Goal: Complete application form

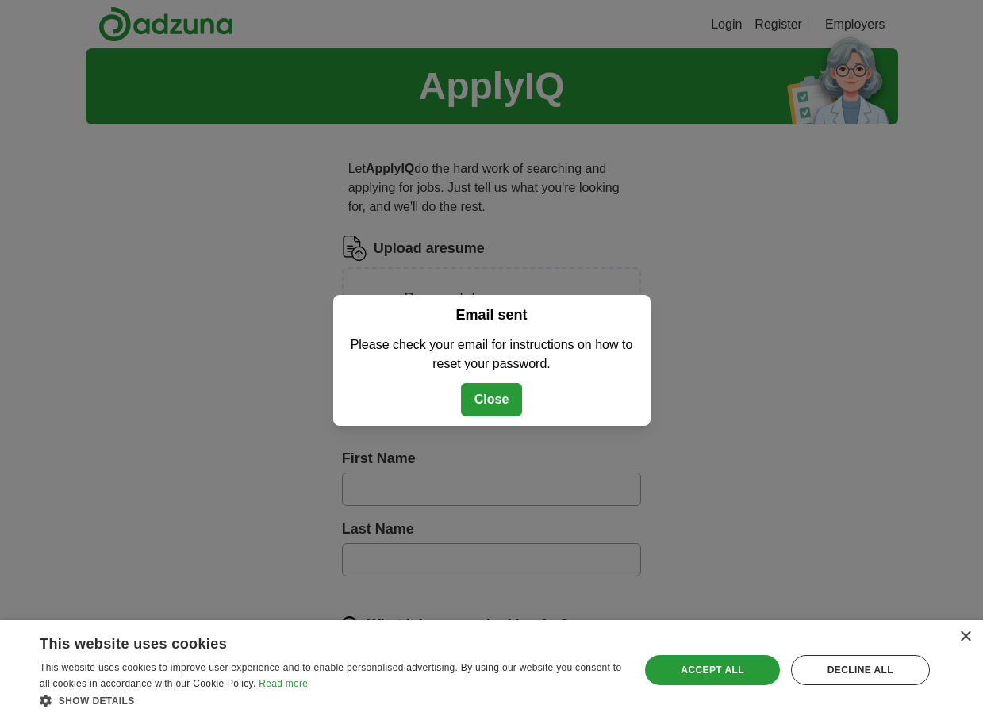
click at [717, 317] on div "Login Login with Facebook Login with Google OR Login with your Adzuna account: …" at bounding box center [491, 360] width 983 height 720
click at [497, 396] on button "Close" at bounding box center [492, 399] width 62 height 33
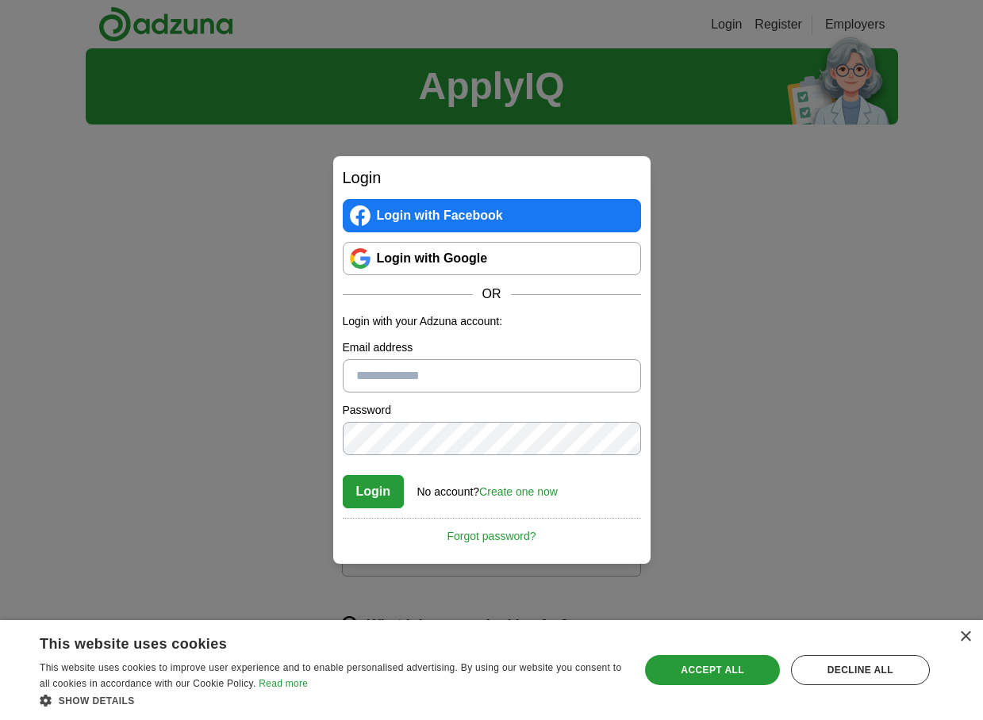
click at [533, 493] on link "Create one now" at bounding box center [518, 492] width 79 height 13
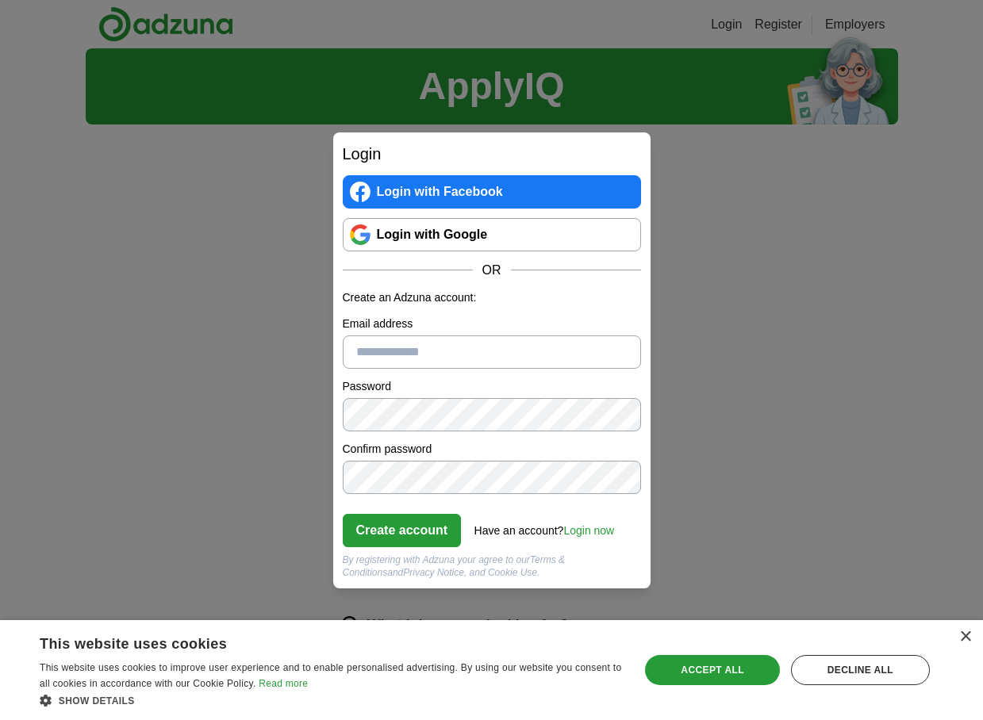
click at [457, 350] on input "Email address" at bounding box center [492, 352] width 298 height 33
type input "**********"
click at [743, 490] on div "**********" at bounding box center [491, 360] width 983 height 720
click at [415, 534] on button "Create account" at bounding box center [402, 530] width 119 height 33
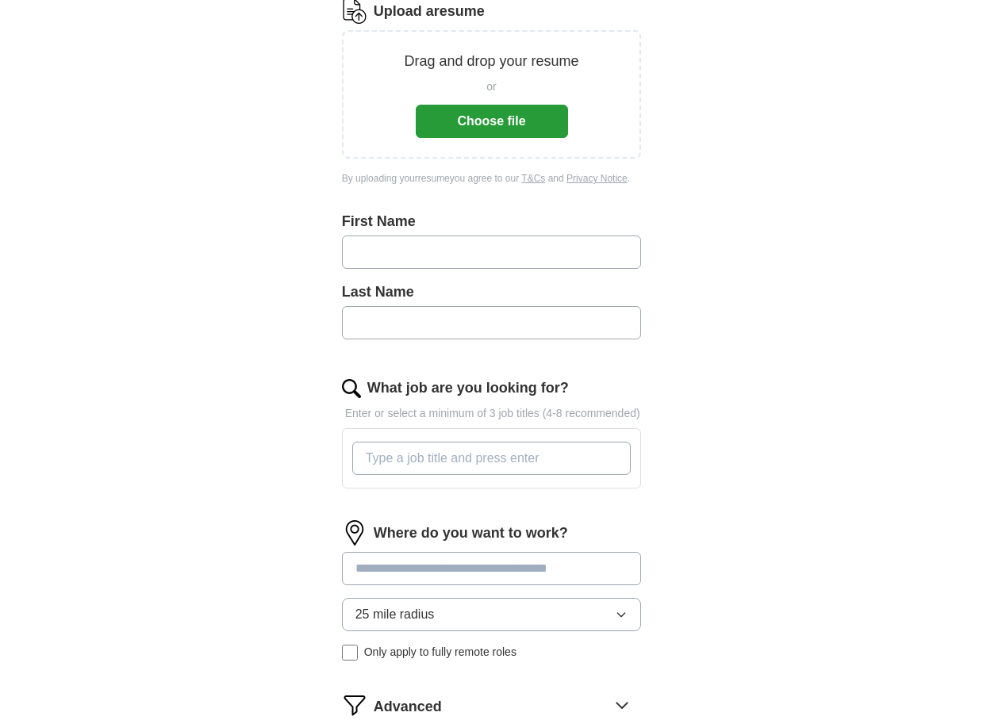
scroll to position [246, 0]
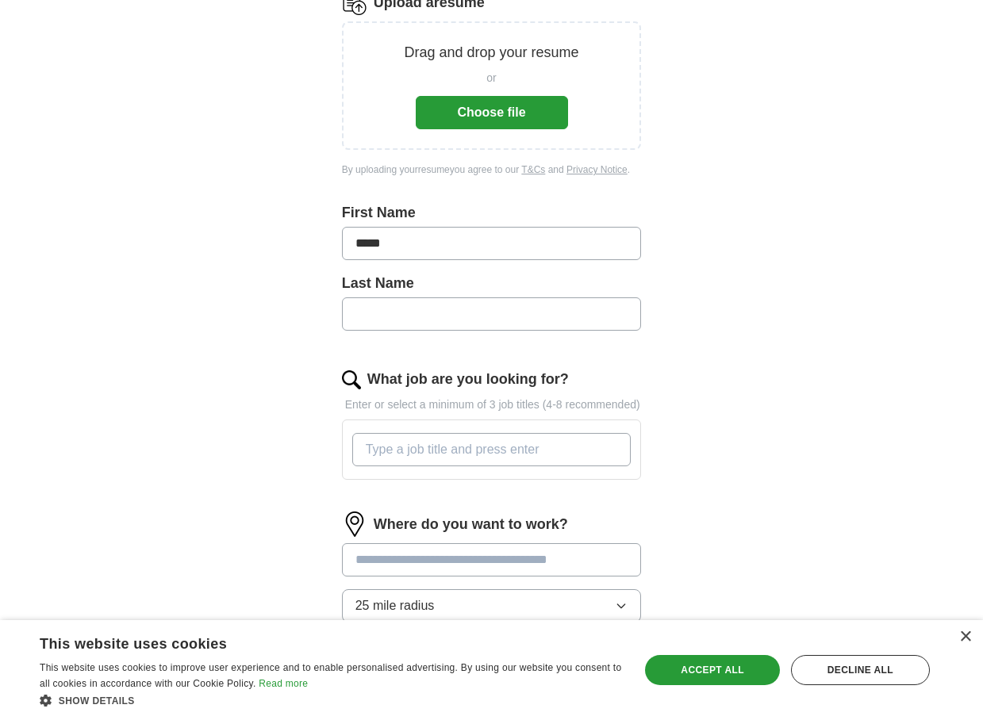
type input "*****"
type input "******"
type input "family office advisor; wealth advisor; investment manager"
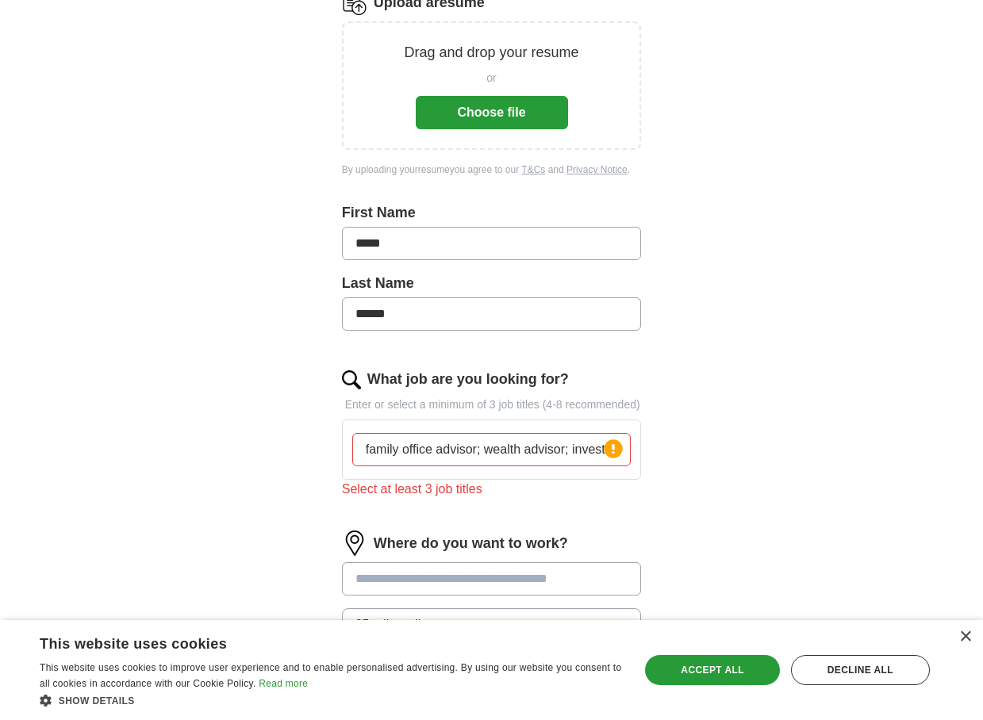
click at [494, 590] on input at bounding box center [492, 579] width 300 height 33
click at [388, 590] on input at bounding box center [492, 579] width 300 height 33
type input "******"
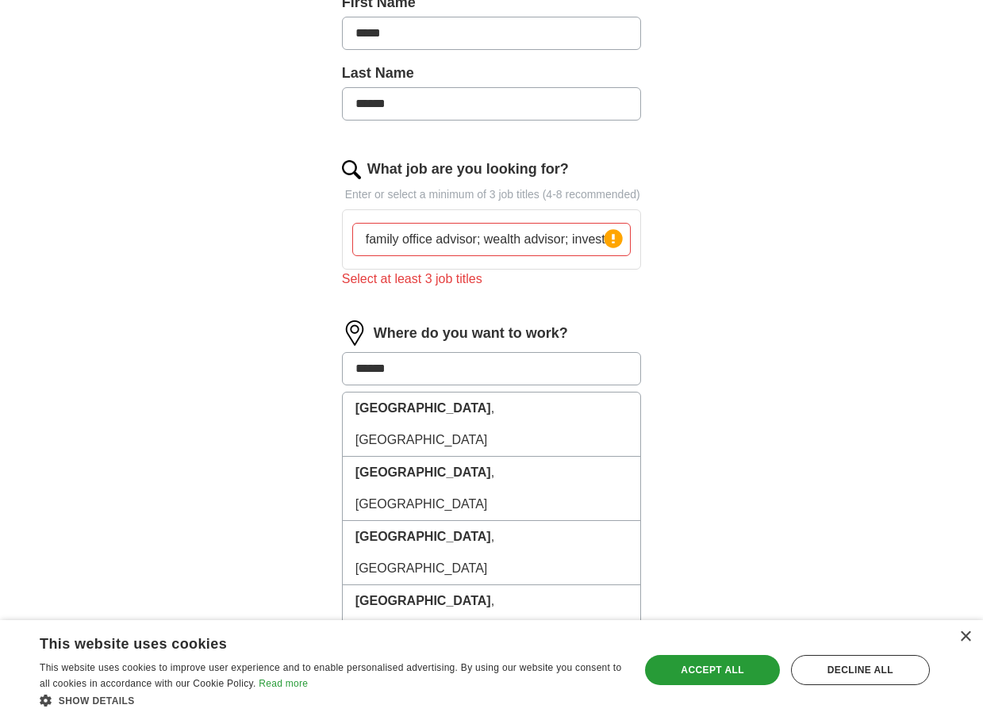
scroll to position [456, 0]
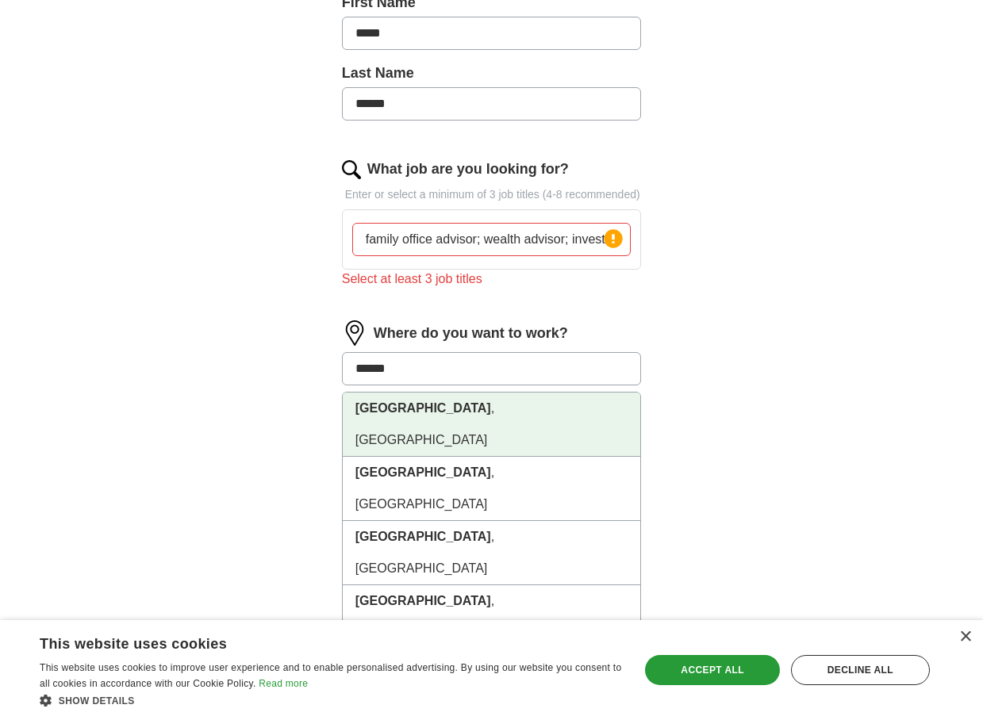
click at [401, 424] on li "[GEOGRAPHIC_DATA] , [GEOGRAPHIC_DATA]" at bounding box center [492, 425] width 298 height 64
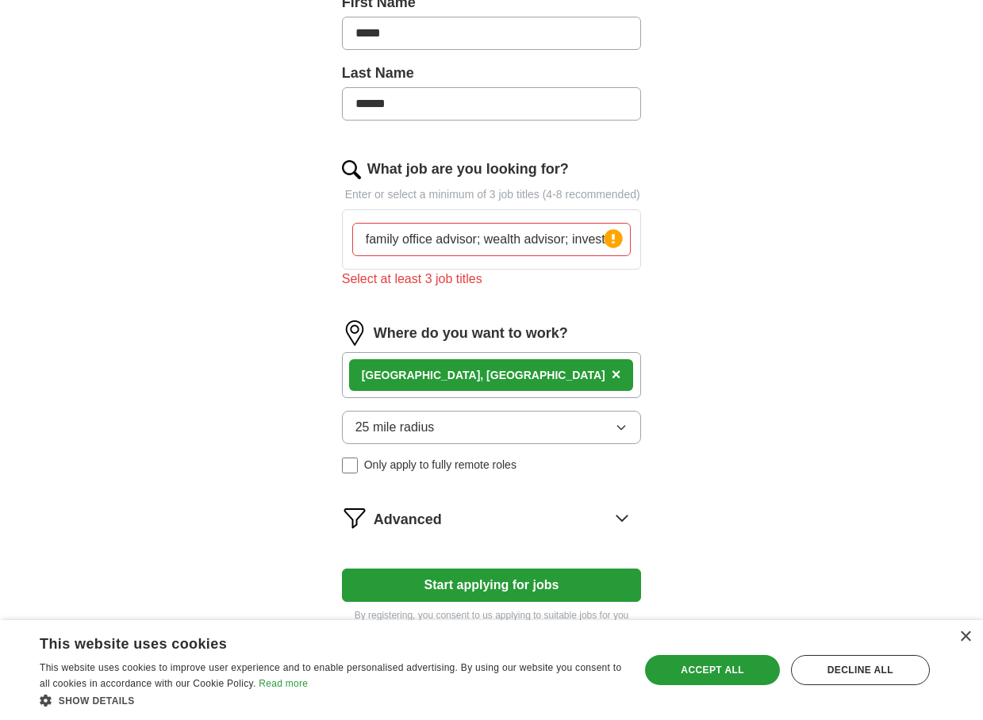
click at [620, 434] on icon "button" at bounding box center [621, 427] width 13 height 13
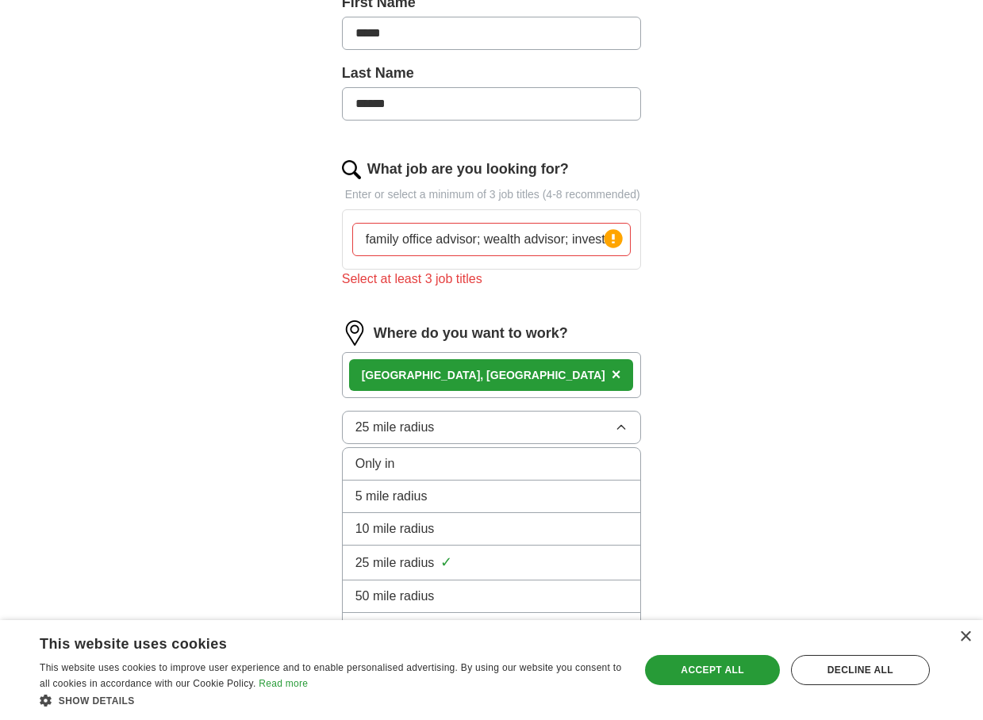
click at [507, 606] on div "50 mile radius" at bounding box center [491, 596] width 273 height 19
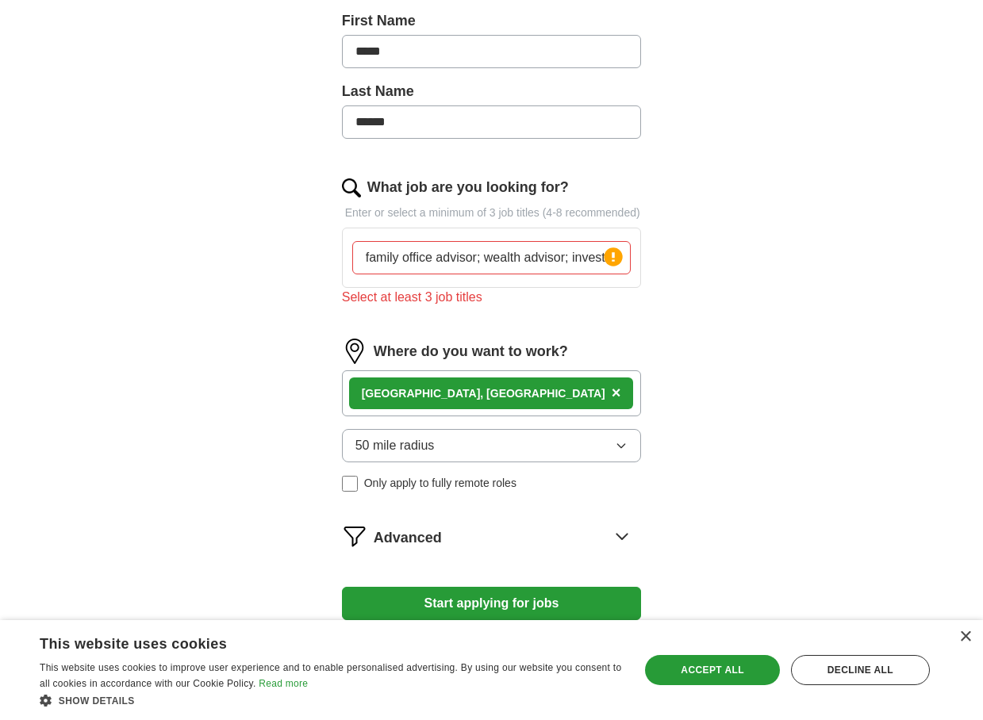
scroll to position [430, 0]
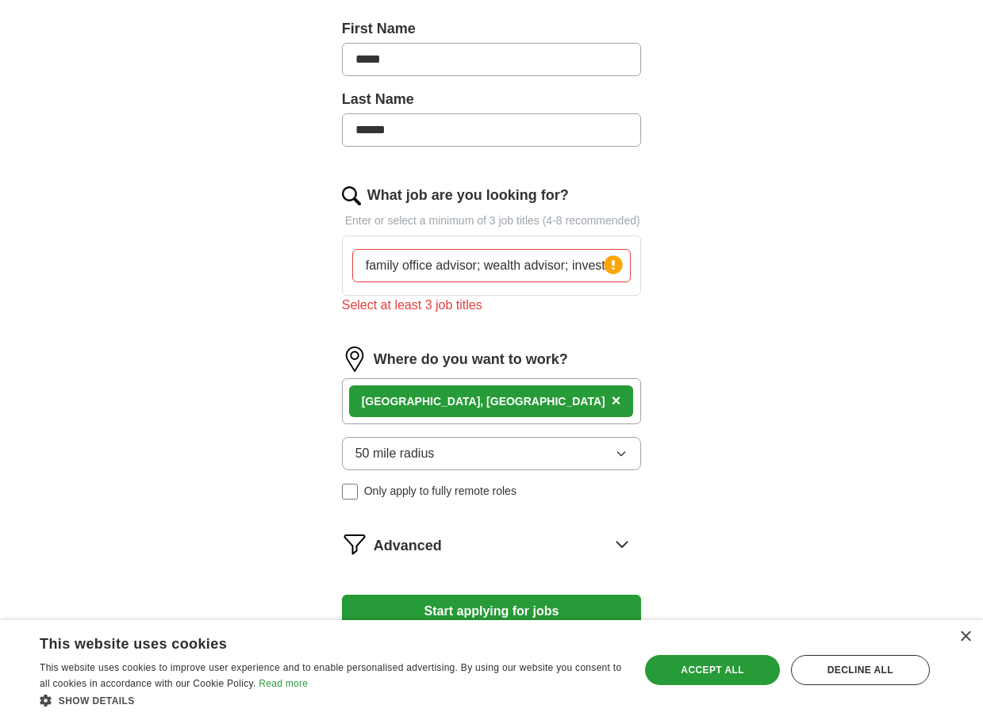
click at [488, 282] on input "family office advisor; wealth advisor; investment manager" at bounding box center [491, 265] width 279 height 33
click at [574, 282] on input "family office advisor, wealth advisor; investment manager" at bounding box center [491, 265] width 279 height 33
type input "family office advisor, wealth advisor, investment manager"
click at [743, 341] on div "ApplyIQ Let ApplyIQ do the hard work of searching and applying for jobs. Just t…" at bounding box center [492, 144] width 812 height 1053
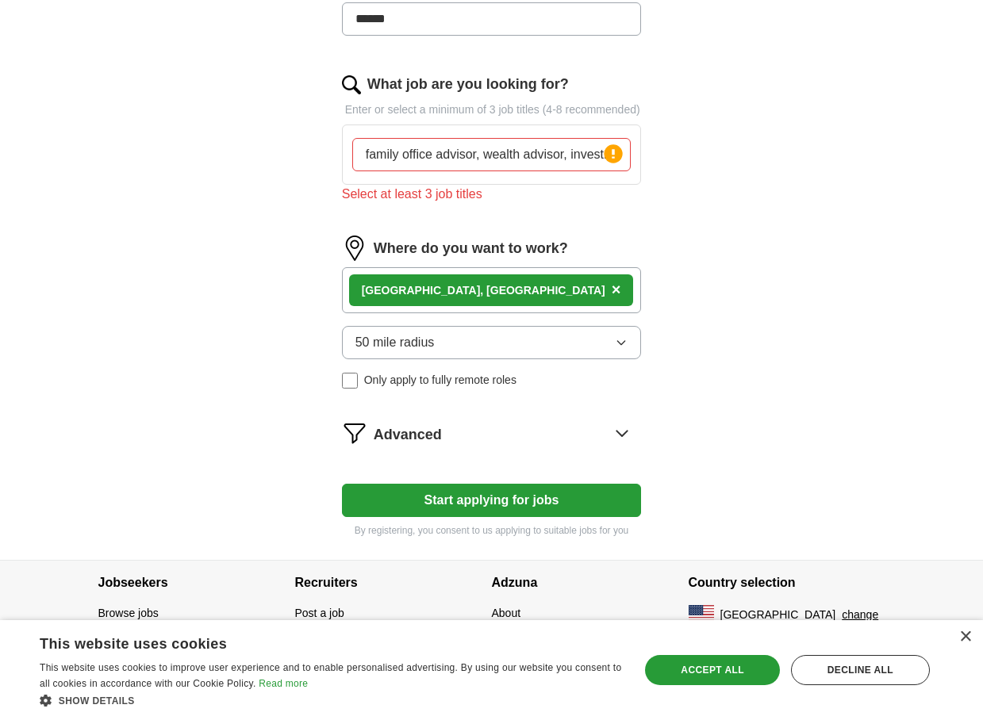
scroll to position [558, 0]
click at [496, 497] on button "Start applying for jobs" at bounding box center [492, 500] width 300 height 33
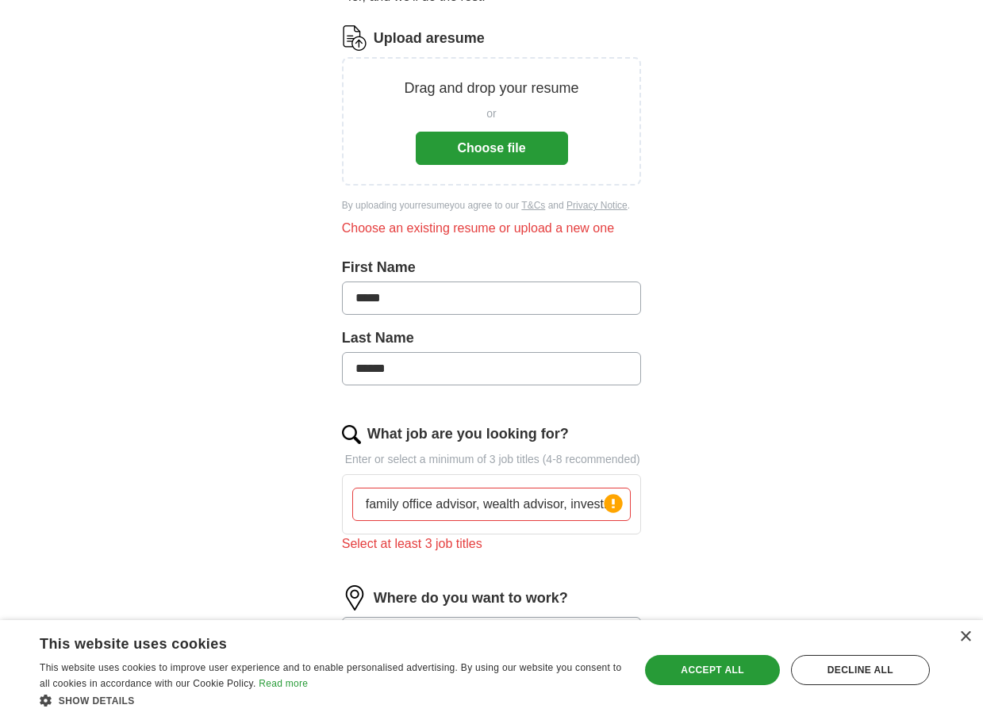
scroll to position [210, 0]
click at [505, 145] on button "Choose file" at bounding box center [492, 148] width 152 height 33
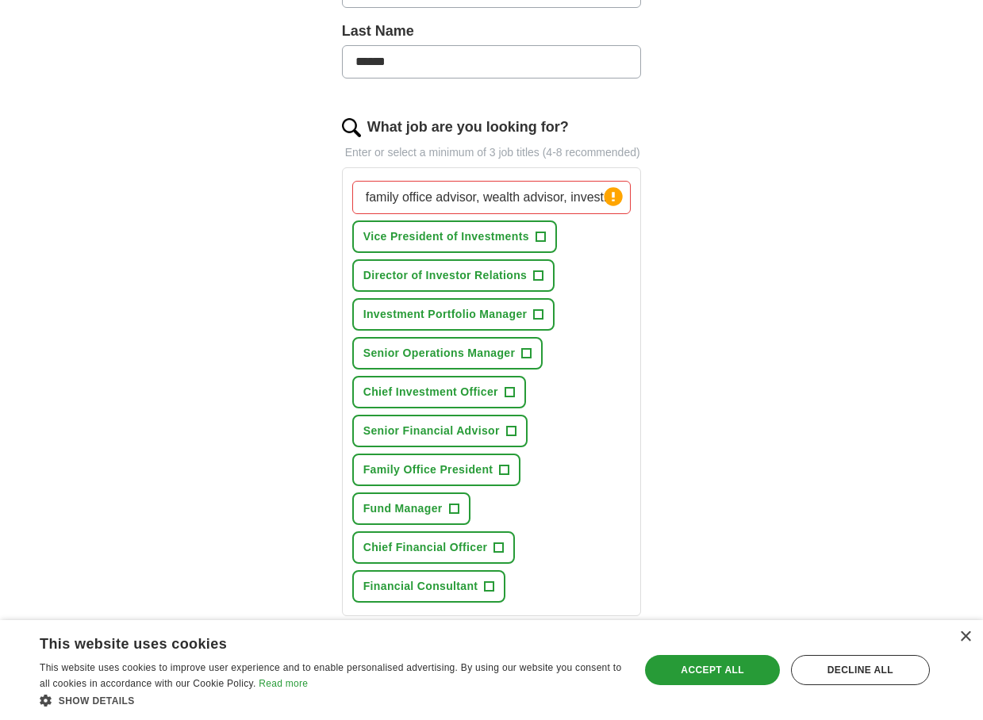
scroll to position [433, 0]
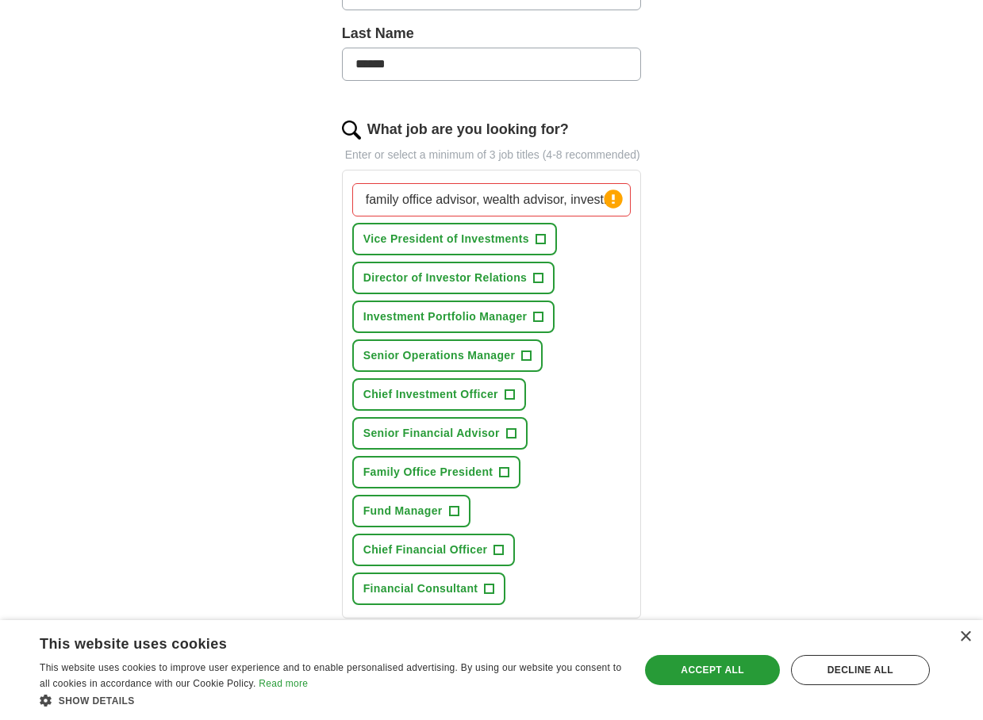
drag, startPoint x: 365, startPoint y: 210, endPoint x: 942, endPoint y: 251, distance: 578.2
click at [942, 251] on div "ApplyIQ Let ApplyIQ do the hard work of searching and applying for jobs. Just t…" at bounding box center [491, 340] width 983 height 1450
click at [540, 246] on span "+" at bounding box center [541, 239] width 10 height 13
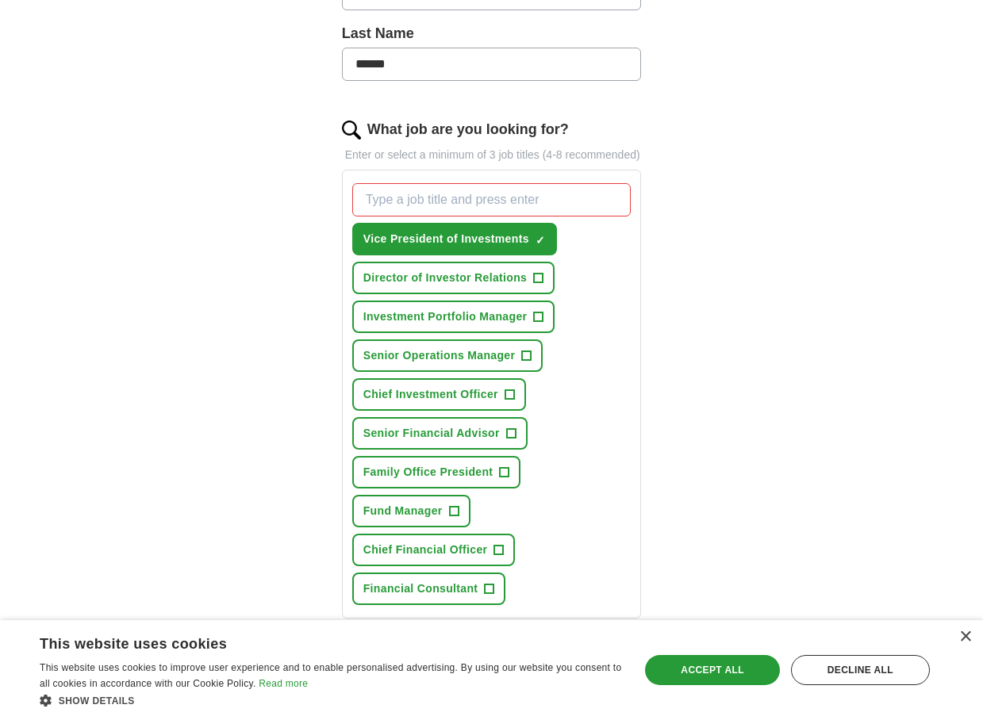
click at [543, 285] on span "+" at bounding box center [539, 278] width 10 height 13
click at [541, 324] on span "+" at bounding box center [539, 317] width 10 height 13
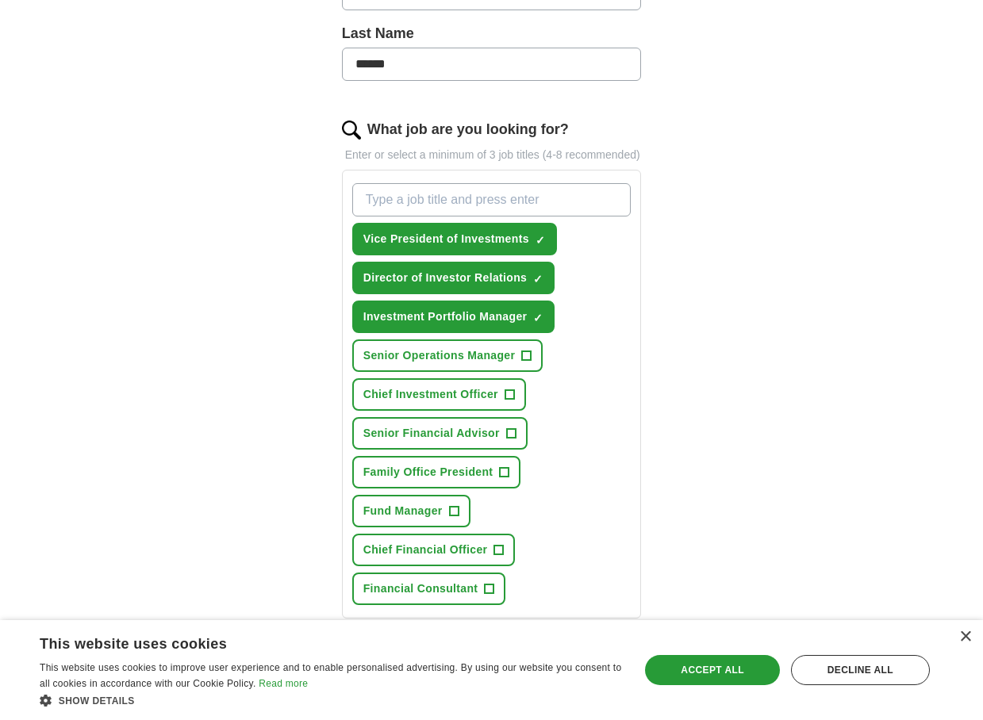
click at [511, 401] on span "+" at bounding box center [510, 395] width 10 height 13
click at [513, 440] on span "+" at bounding box center [511, 434] width 10 height 13
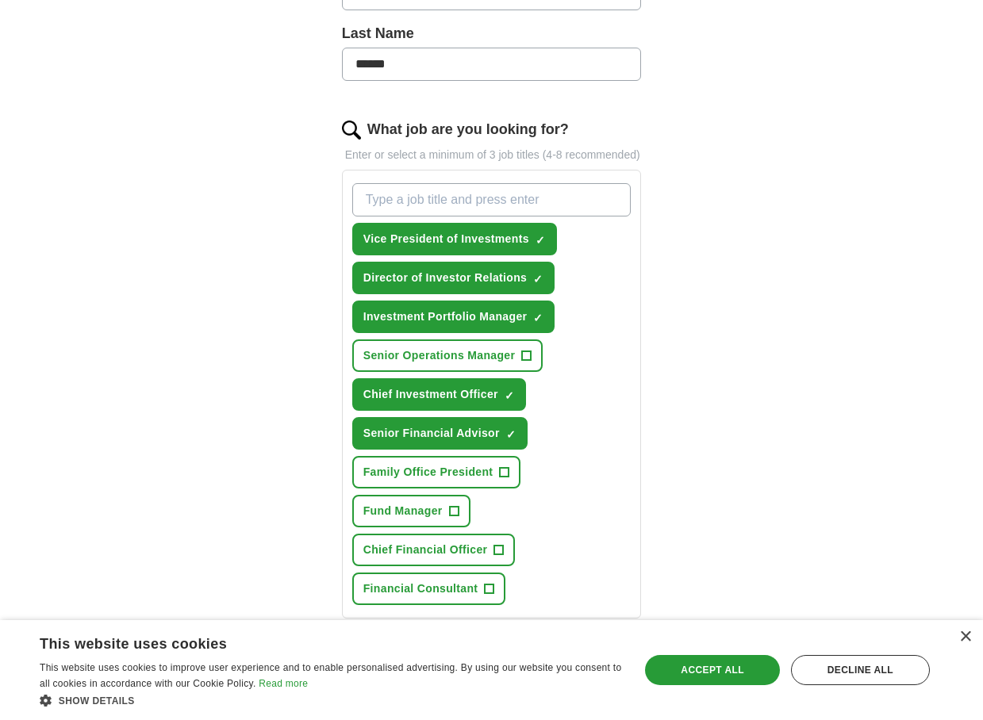
click at [502, 479] on span "+" at bounding box center [505, 473] width 10 height 13
click at [490, 596] on span "+" at bounding box center [490, 589] width 10 height 13
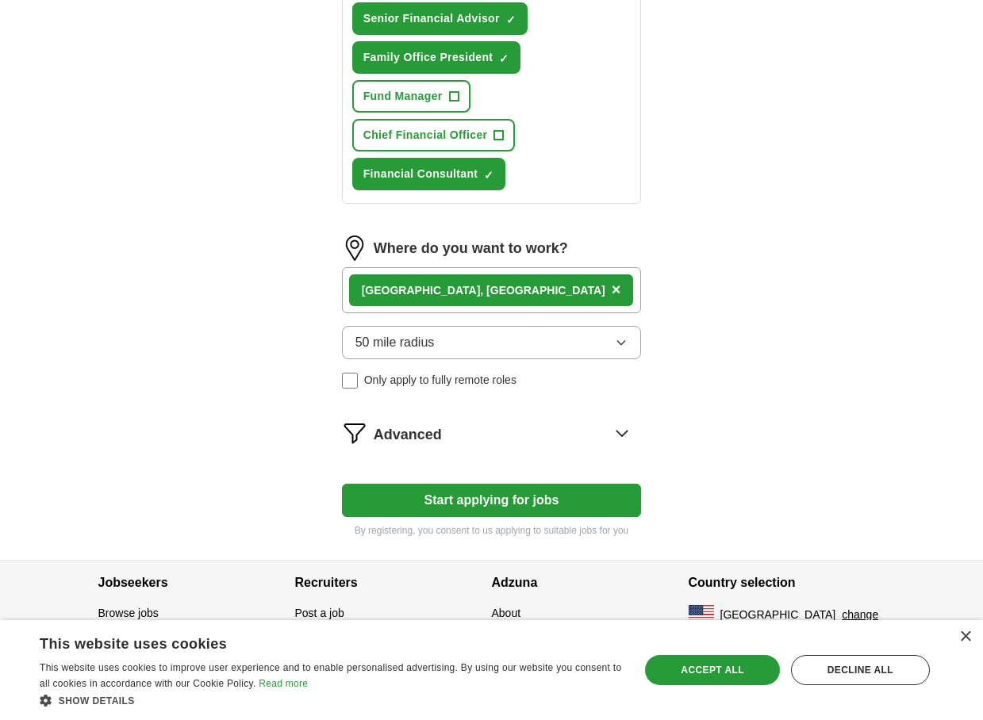
scroll to position [865, 0]
click at [532, 501] on button "Start applying for jobs" at bounding box center [492, 500] width 300 height 33
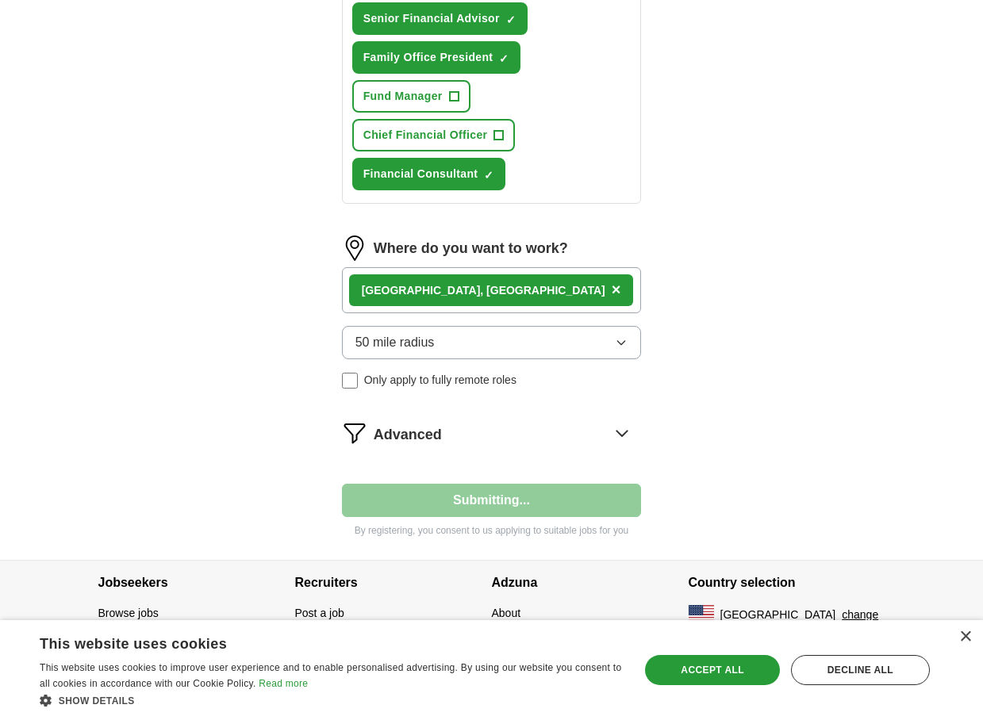
select select "**"
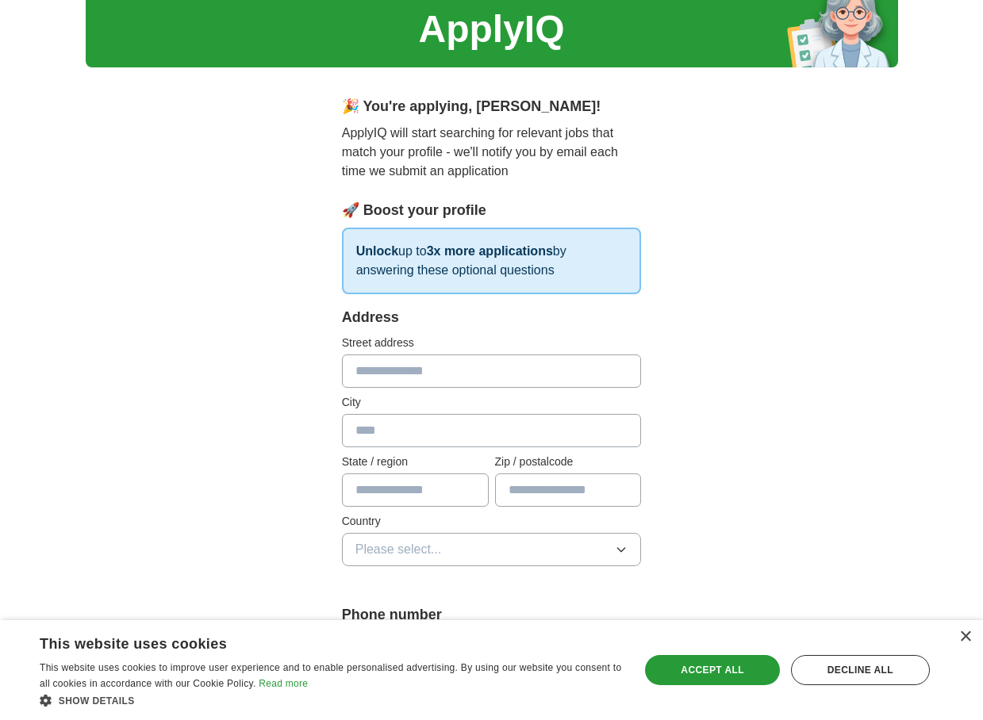
scroll to position [63, 0]
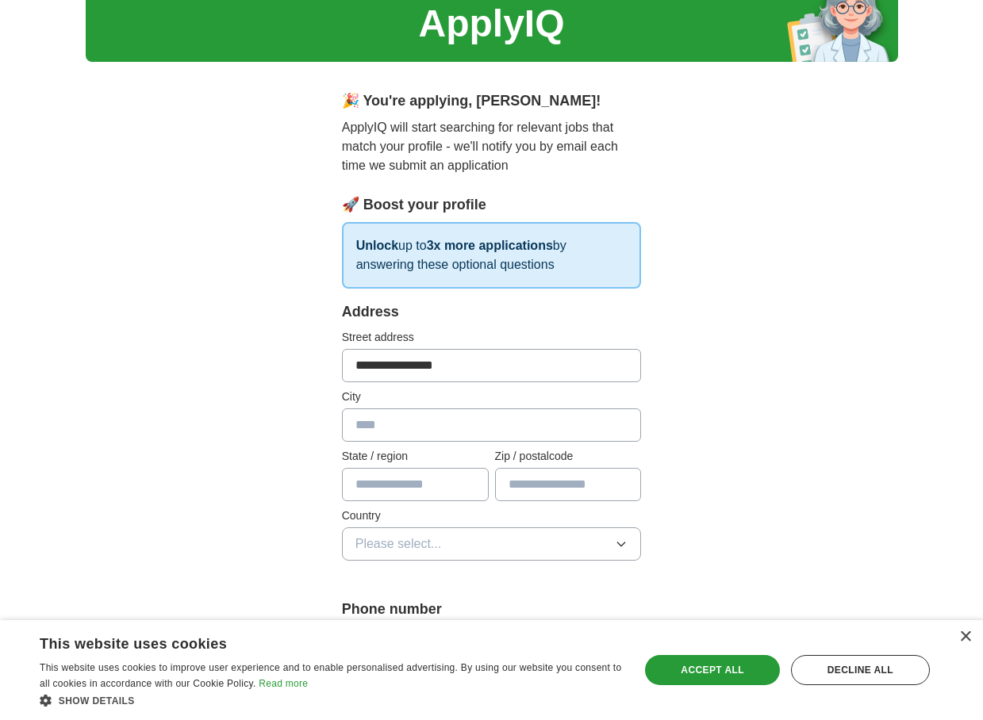
type input "**********"
type input "******"
click at [463, 359] on input "**********" at bounding box center [492, 365] width 300 height 33
type input "*****"
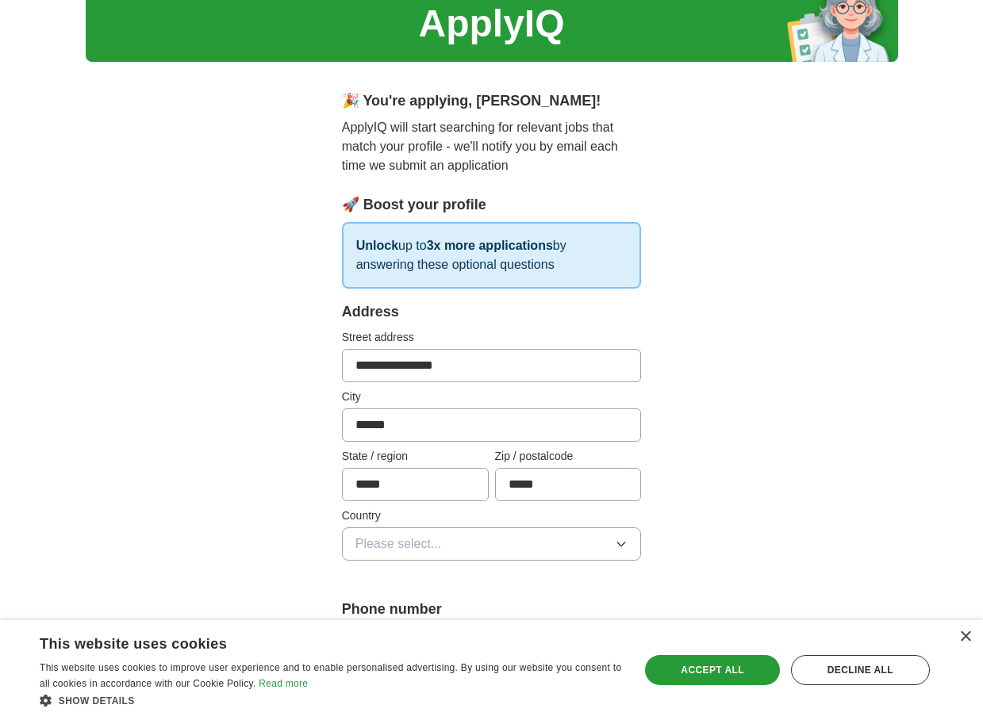
click at [412, 545] on span "Please select..." at bounding box center [398, 544] width 86 height 19
click at [419, 606] on span "[GEOGRAPHIC_DATA]" at bounding box center [421, 613] width 132 height 19
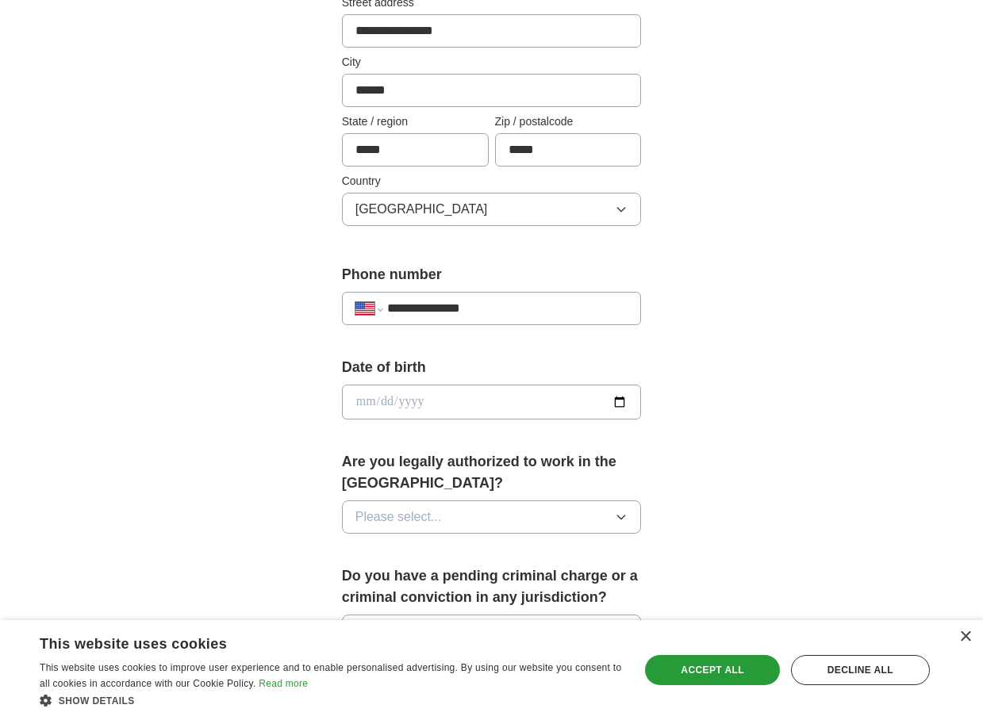
scroll to position [447, 0]
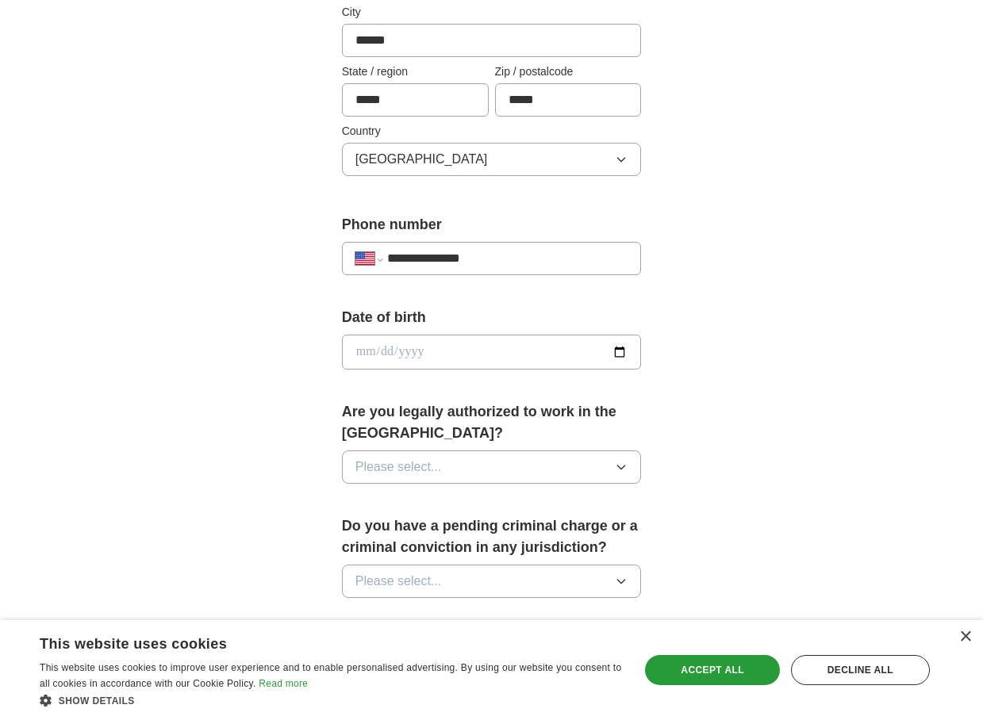
type input "**********"
click at [622, 470] on icon "button" at bounding box center [621, 467] width 13 height 13
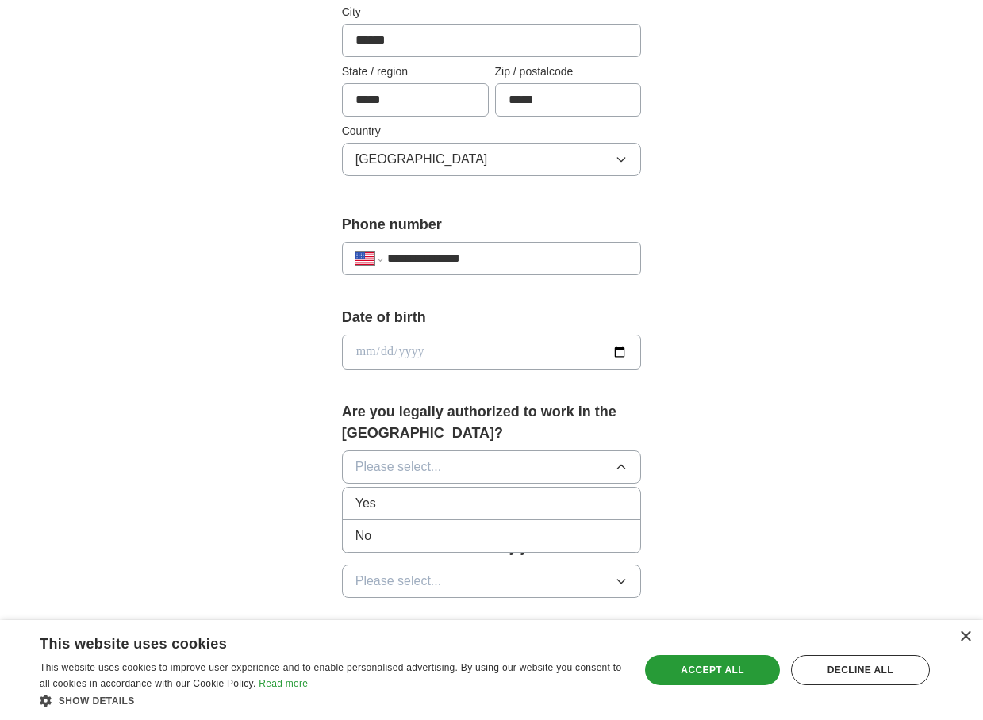
click at [578, 501] on div "Yes" at bounding box center [491, 503] width 273 height 19
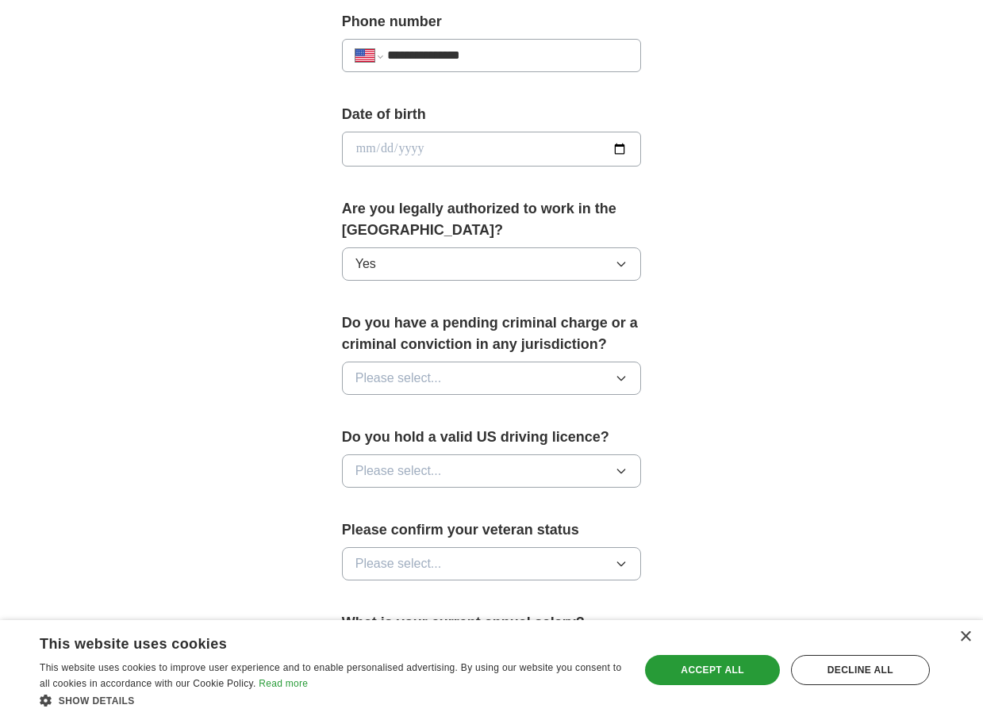
scroll to position [665, 0]
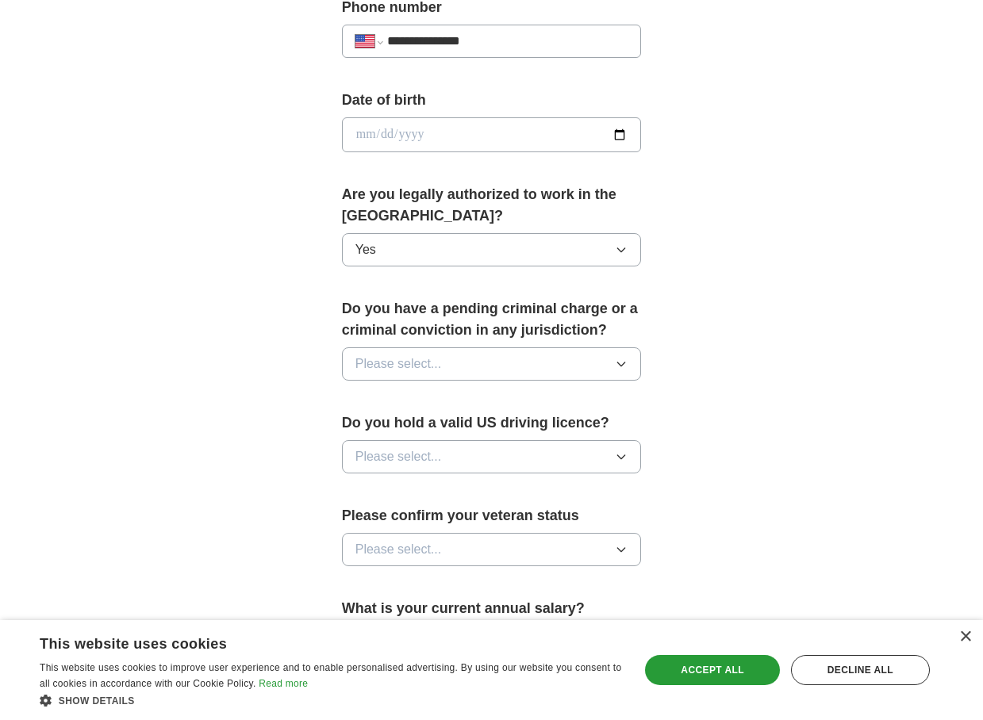
click at [622, 363] on icon "button" at bounding box center [621, 364] width 13 height 13
click at [576, 432] on div "No" at bounding box center [491, 433] width 273 height 19
click at [619, 462] on icon "button" at bounding box center [621, 457] width 13 height 13
click at [589, 500] on div "Yes" at bounding box center [491, 493] width 273 height 19
click at [622, 552] on icon "button" at bounding box center [621, 550] width 7 height 4
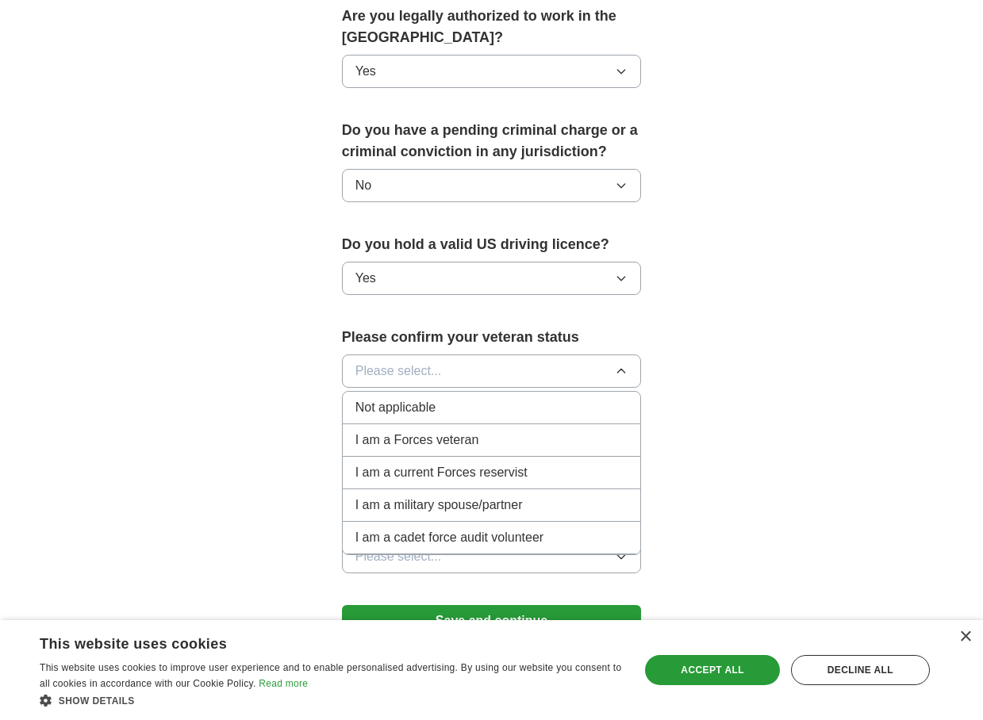
scroll to position [854, 0]
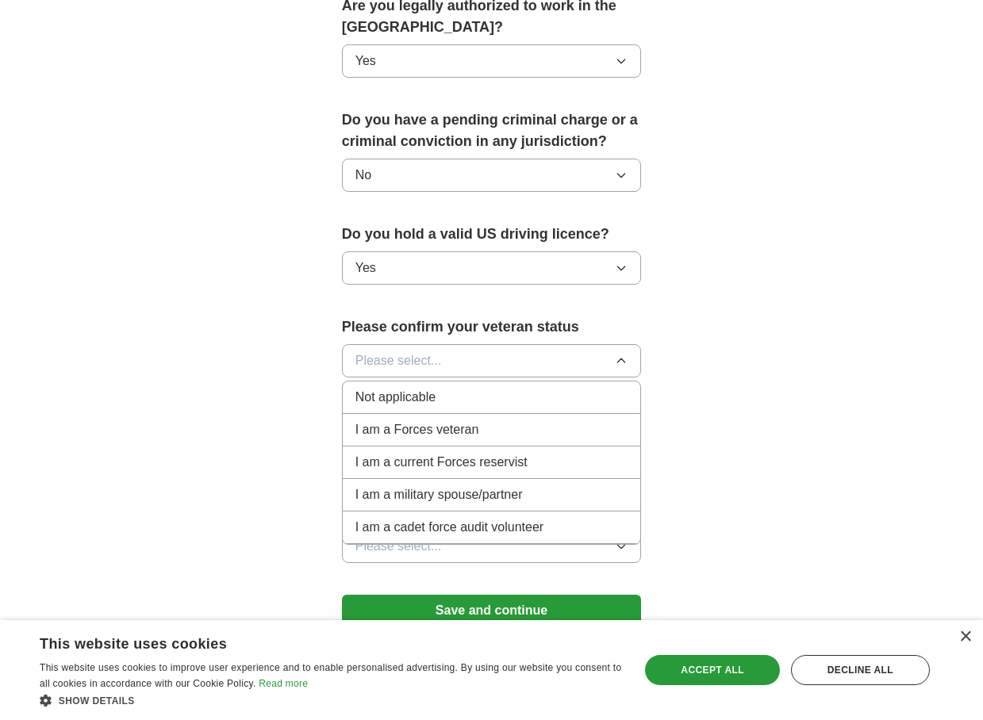
click at [506, 407] on div "Not applicable" at bounding box center [491, 397] width 273 height 19
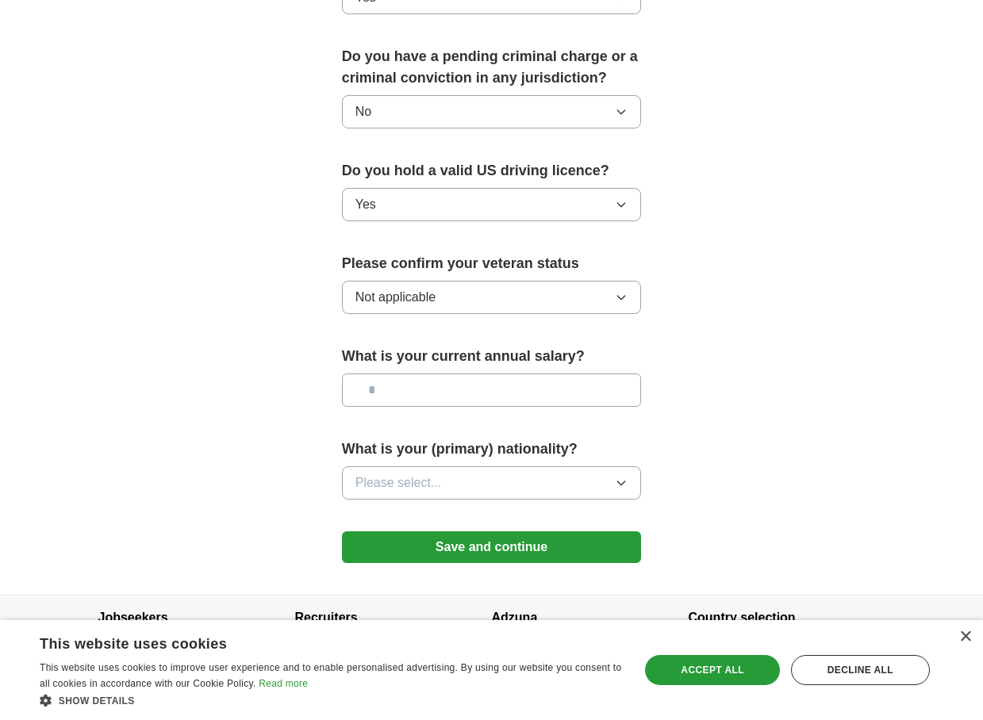
scroll to position [921, 0]
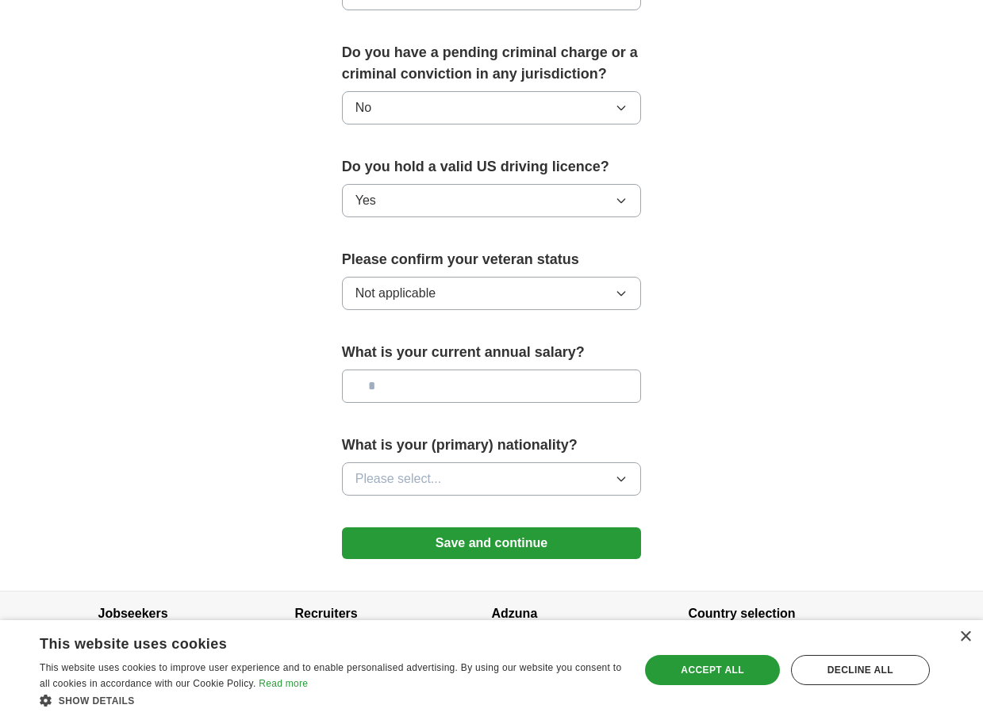
click at [406, 382] on input "text" at bounding box center [492, 386] width 300 height 33
type input "********"
click at [522, 476] on button "Please select..." at bounding box center [492, 479] width 300 height 33
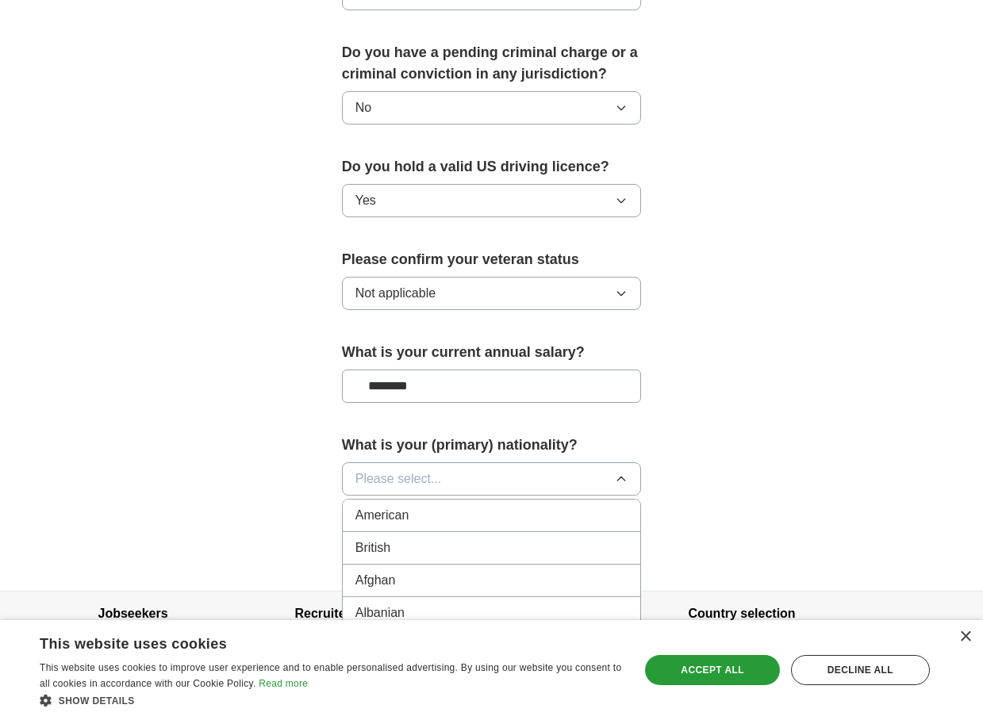
click at [424, 515] on div "American" at bounding box center [491, 515] width 273 height 19
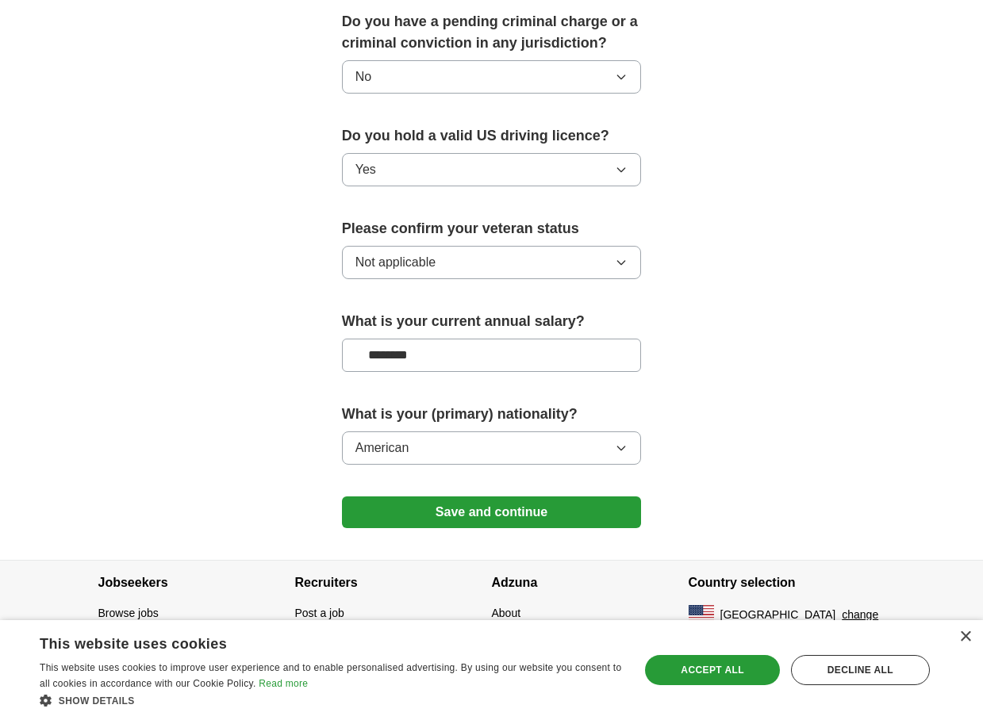
scroll to position [954, 0]
click at [512, 510] on button "Save and continue" at bounding box center [492, 513] width 300 height 32
